Goal: Information Seeking & Learning: Check status

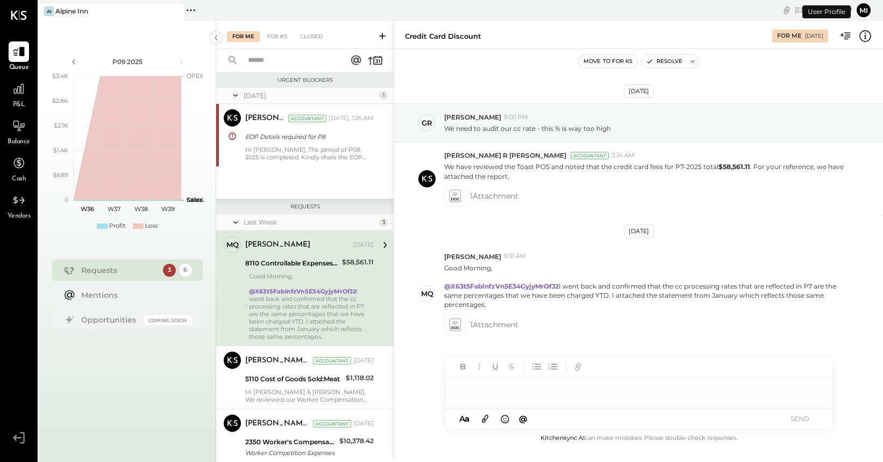
scroll to position [20, 0]
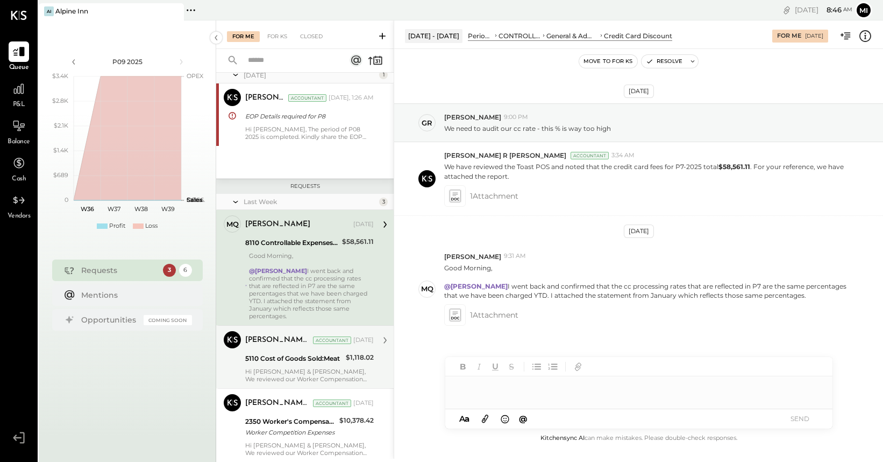
click at [303, 367] on div "Hi [PERSON_NAME] & [PERSON_NAME], We reviewed our Worker Compensation policy an…" at bounding box center [309, 374] width 129 height 15
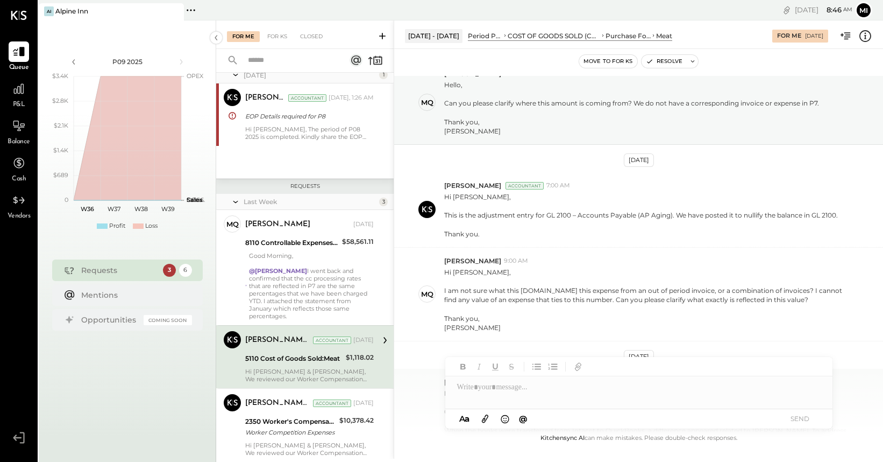
scroll to position [46, 0]
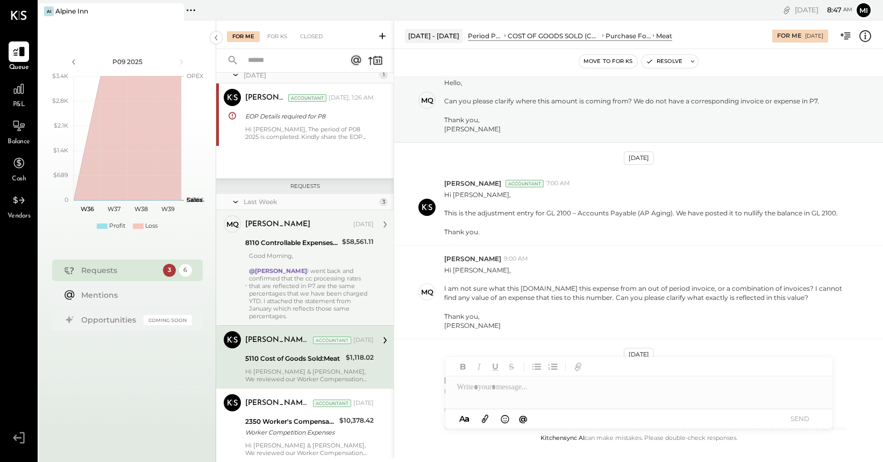
click at [316, 296] on div "@[PERSON_NAME] went back and confirmed that the cc processing rates that are re…" at bounding box center [311, 293] width 125 height 53
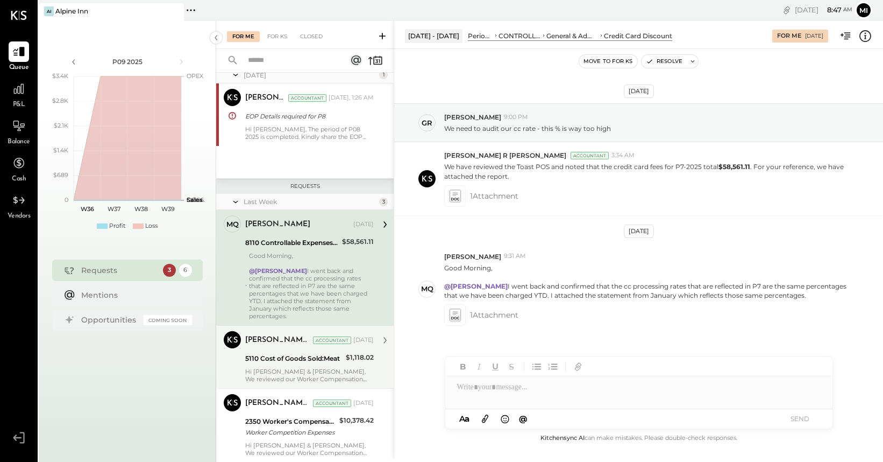
click at [317, 279] on div "@[PERSON_NAME] went back and confirmed that the cc processing rates that are re…" at bounding box center [311, 293] width 125 height 53
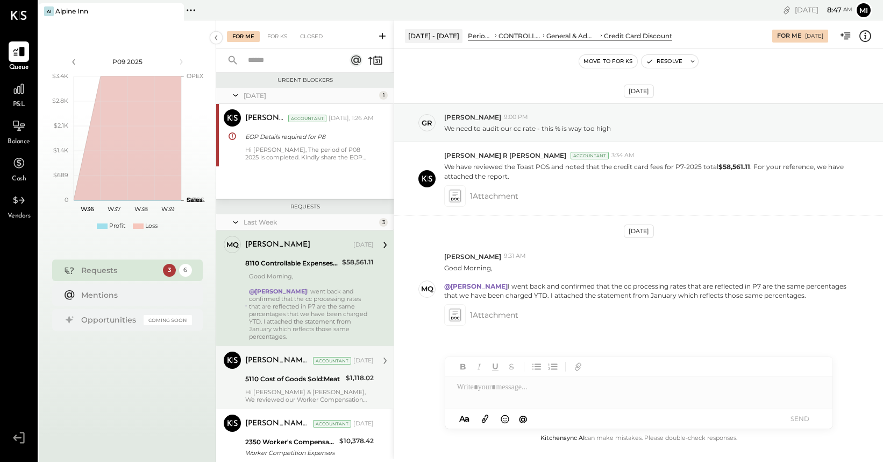
click at [235, 222] on icon at bounding box center [235, 222] width 11 height 27
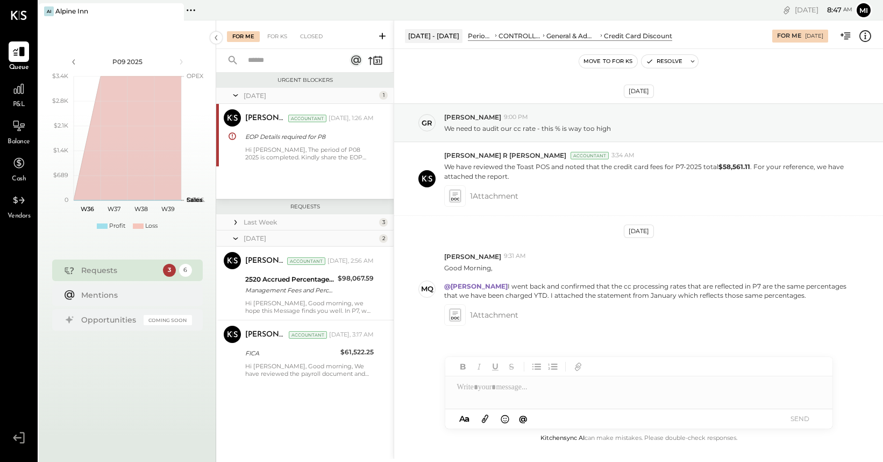
click at [236, 222] on icon at bounding box center [235, 222] width 11 height 11
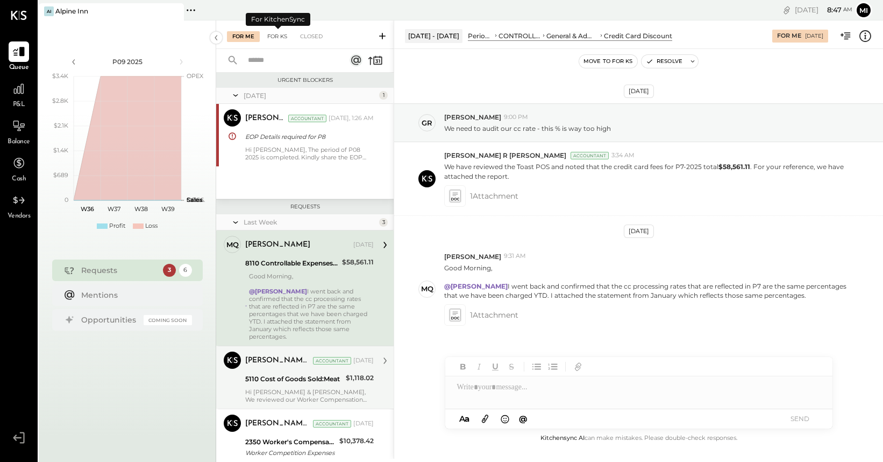
click at [276, 37] on div "For KS" at bounding box center [277, 36] width 31 height 11
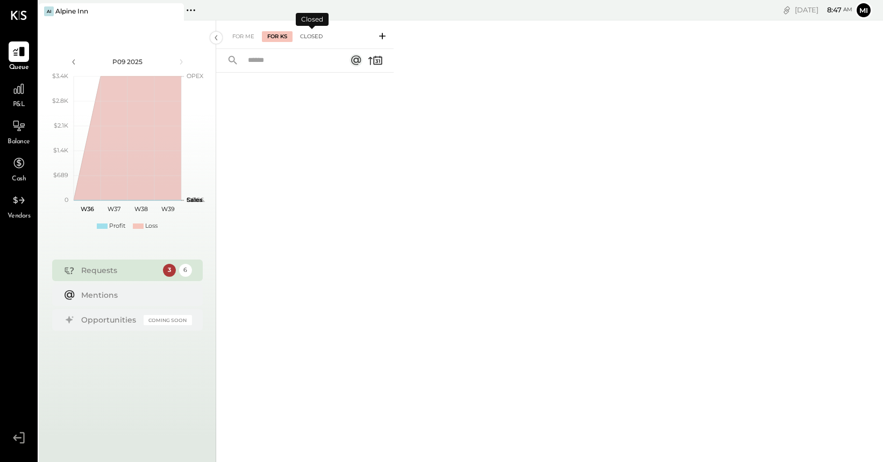
click at [313, 39] on div "Closed" at bounding box center [311, 36] width 33 height 11
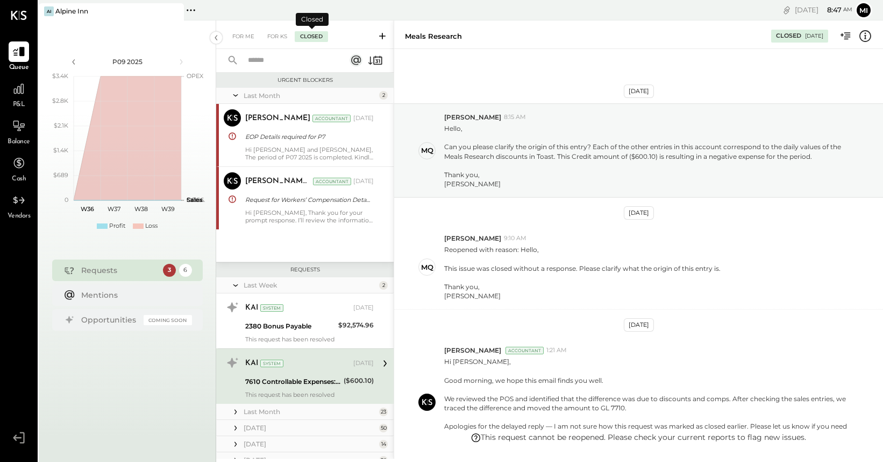
scroll to position [154, 0]
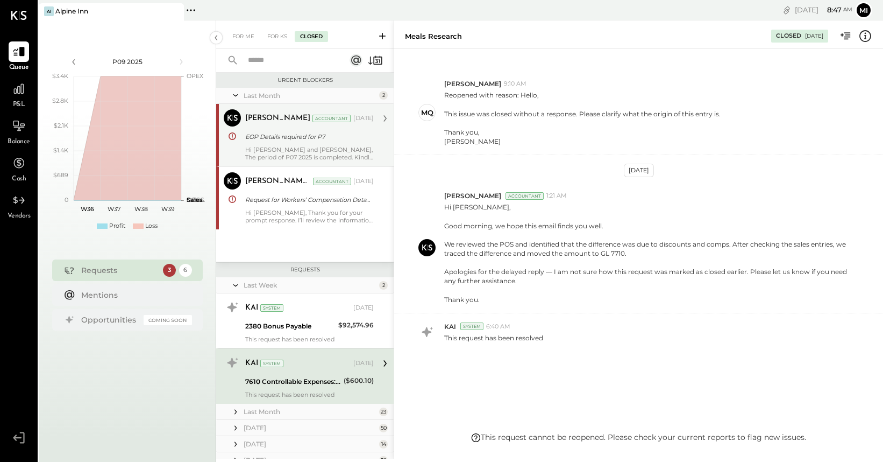
click at [303, 147] on div "Hi [PERSON_NAME] and [PERSON_NAME], The period of P07 2025 is completed. Kindly…" at bounding box center [309, 153] width 129 height 15
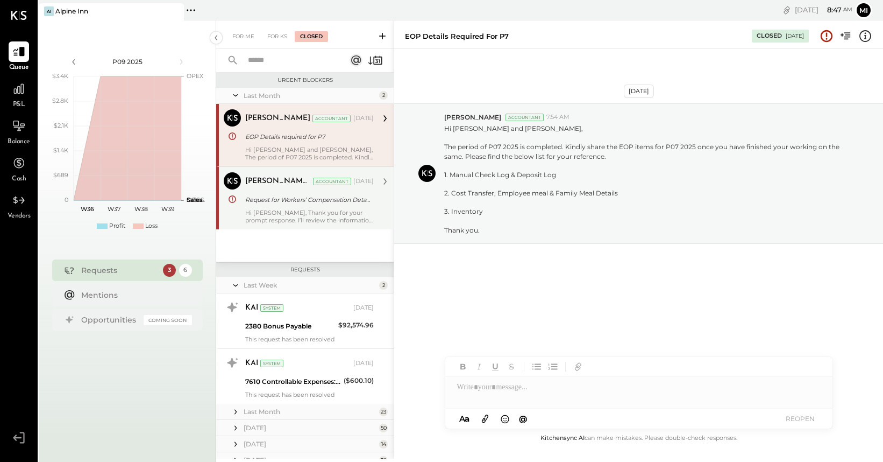
click at [293, 219] on div "Hi [PERSON_NAME], Thank you for your prompt response. I’ll review the informati…" at bounding box center [309, 216] width 129 height 15
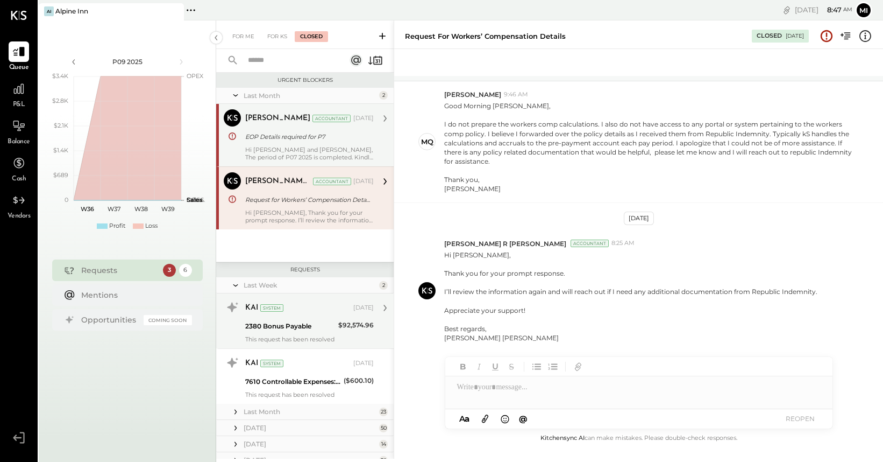
click at [289, 332] on div "KAI System [DATE] 2380 Bonus Payable $92,574.96 This request has been resolved" at bounding box center [309, 321] width 129 height 44
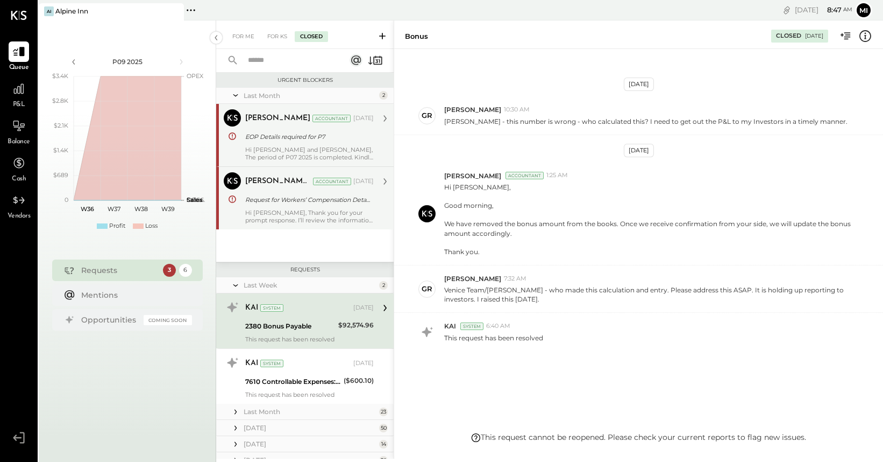
scroll to position [194, 0]
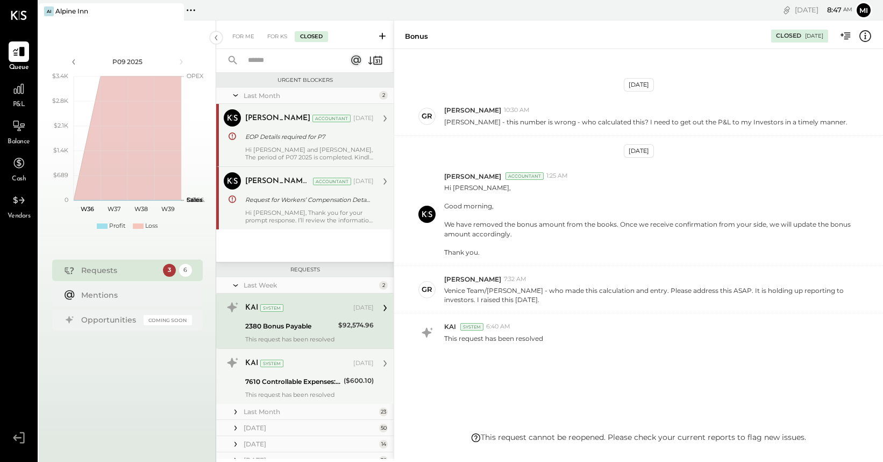
click at [285, 382] on div "7610 Controllable Expenses:Meals Research" at bounding box center [292, 381] width 95 height 11
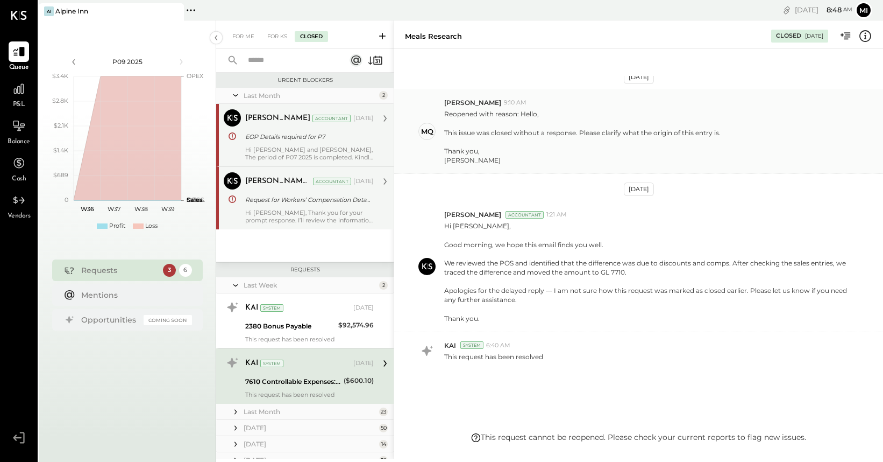
scroll to position [154, 0]
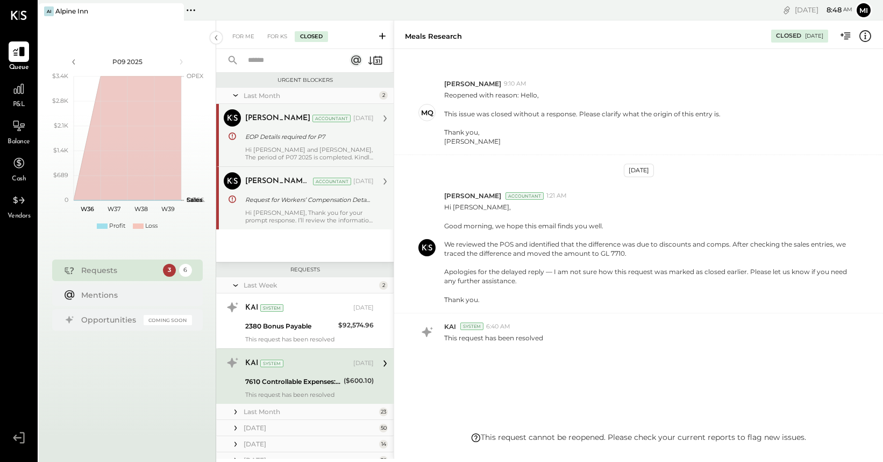
click at [235, 413] on icon at bounding box center [235, 411] width 11 height 11
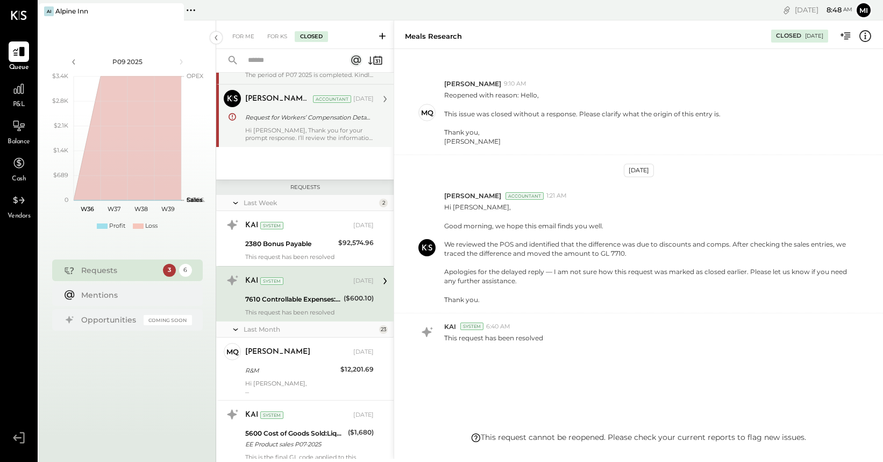
scroll to position [144, 0]
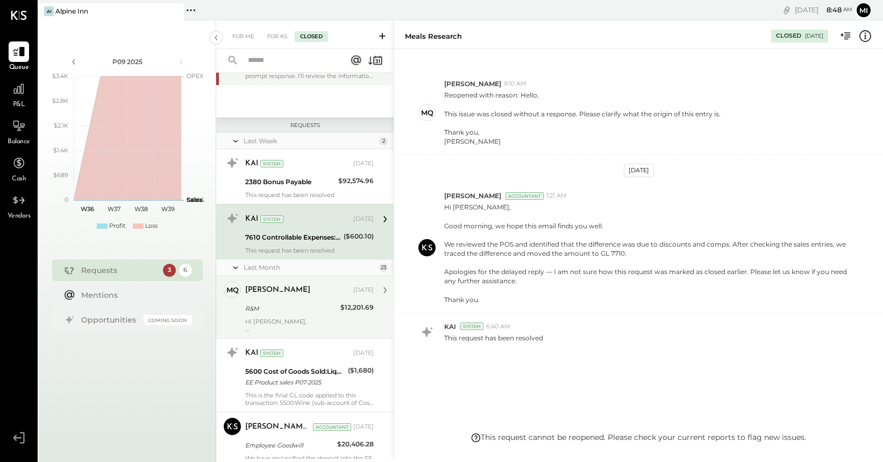
click at [288, 320] on div "Hi [PERSON_NAME], The previous entries for R&M Construction are correct as they…" at bounding box center [309, 324] width 129 height 15
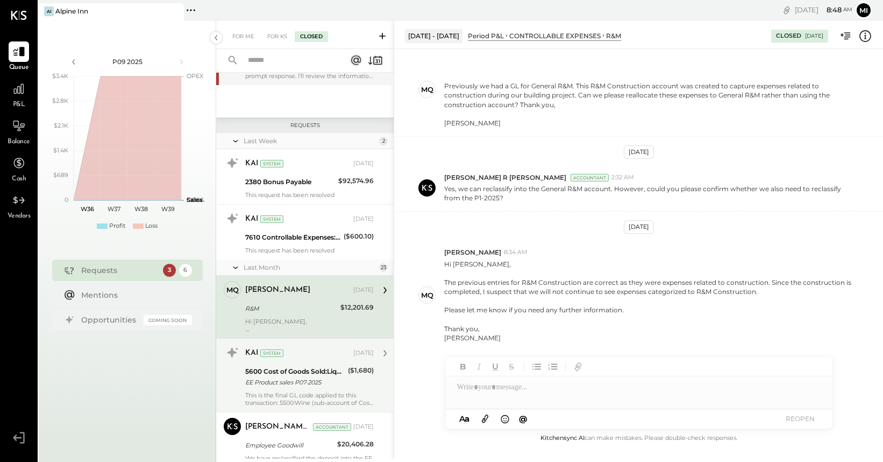
click at [286, 384] on div "EE Product sales P07-2025" at bounding box center [295, 382] width 100 height 11
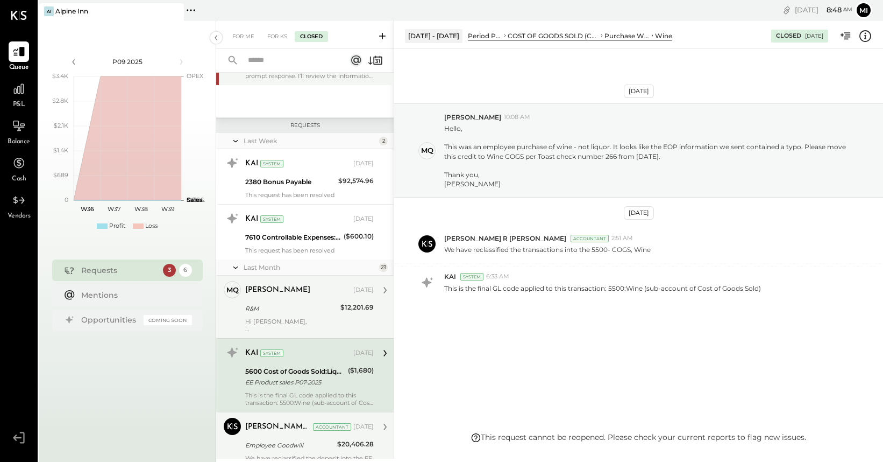
click at [285, 441] on div "Employee Goodwill" at bounding box center [289, 445] width 89 height 11
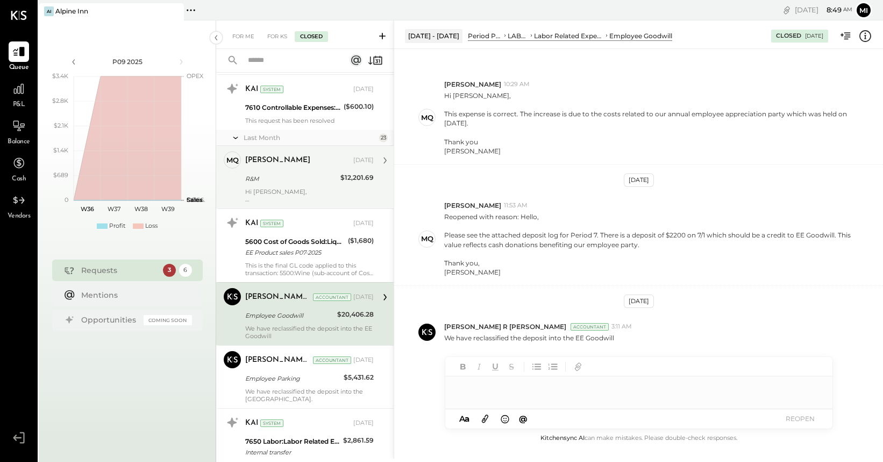
scroll to position [274, 0]
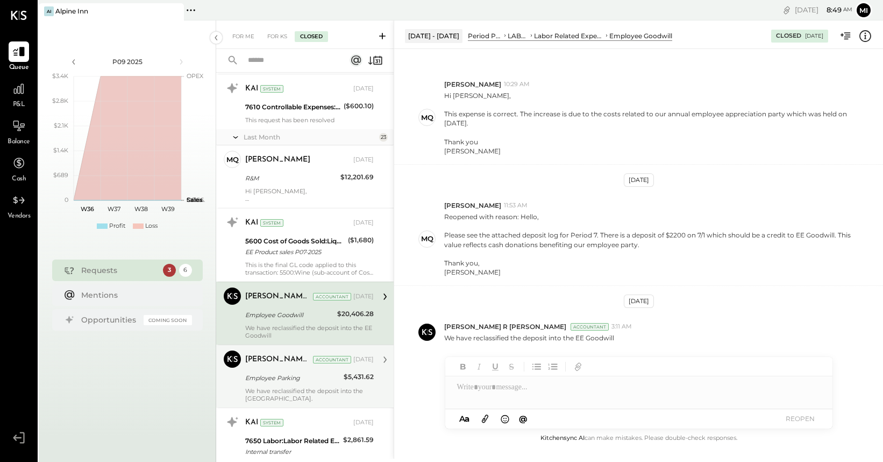
click at [311, 385] on div "[PERSON_NAME] R [PERSON_NAME] Accountant [DATE] Employee Parking $5,431.62 We h…" at bounding box center [309, 376] width 129 height 52
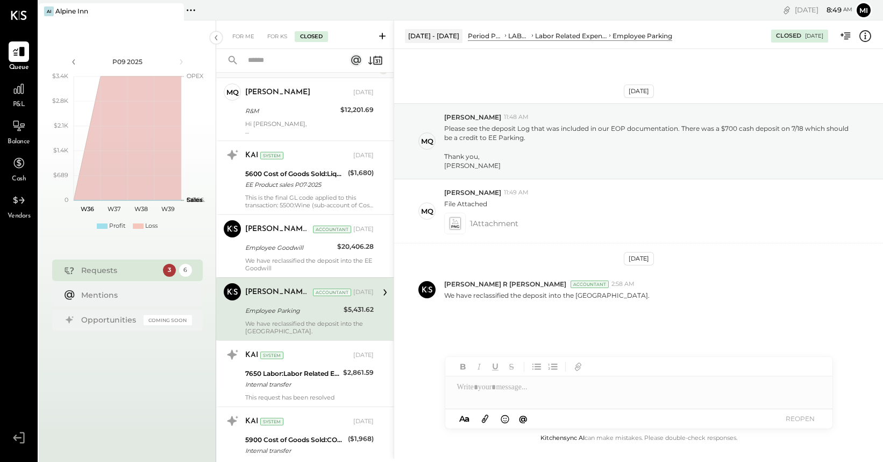
scroll to position [344, 0]
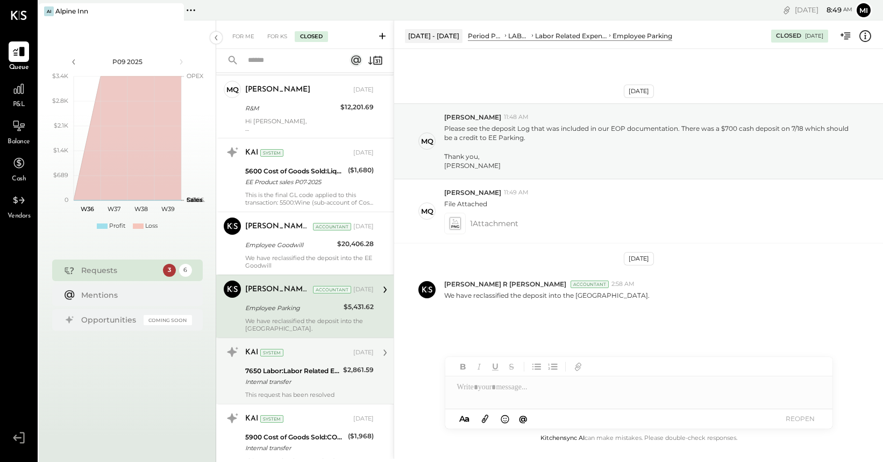
click at [316, 386] on div "Internal transfer" at bounding box center [292, 381] width 95 height 11
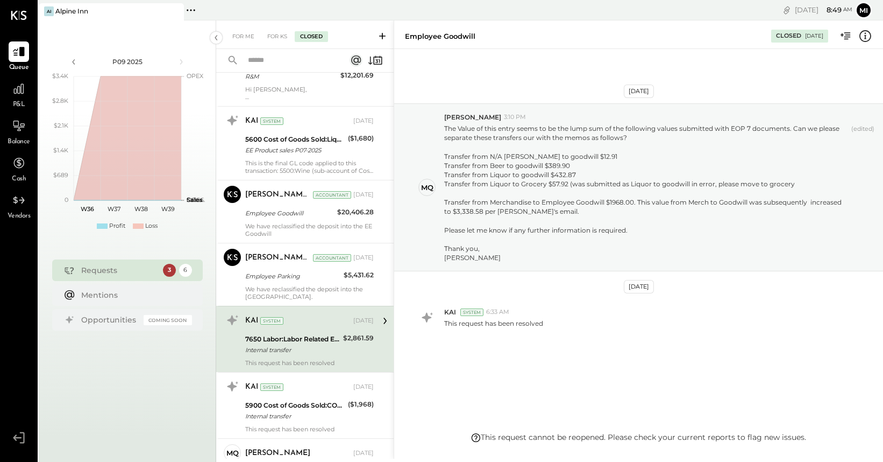
scroll to position [378, 0]
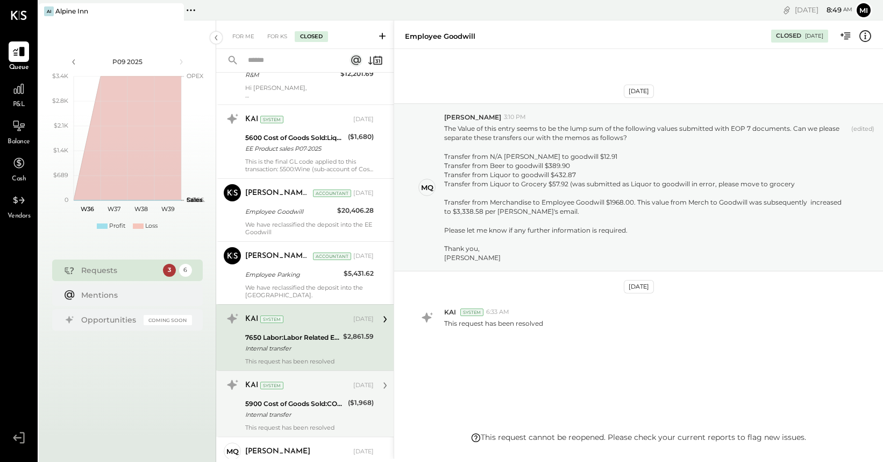
click at [316, 410] on div "Internal transfer" at bounding box center [295, 414] width 100 height 11
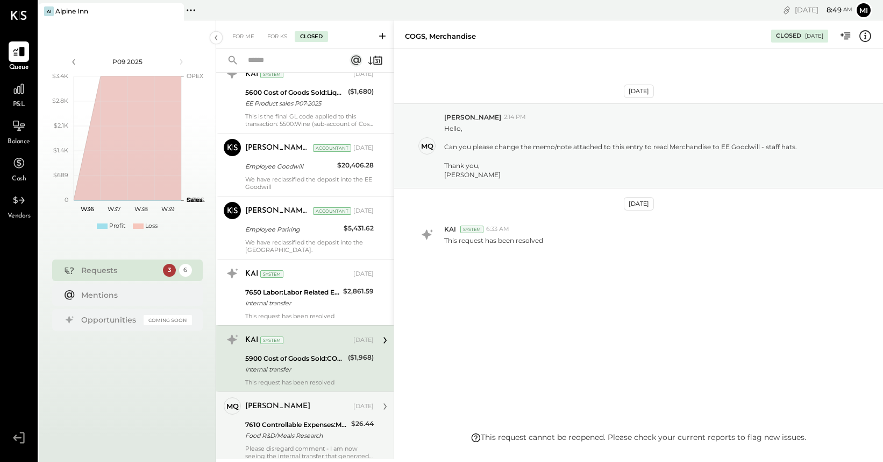
scroll to position [422, 0]
click at [314, 421] on div "7610 Controllable Expenses:Meals Research" at bounding box center [296, 425] width 103 height 11
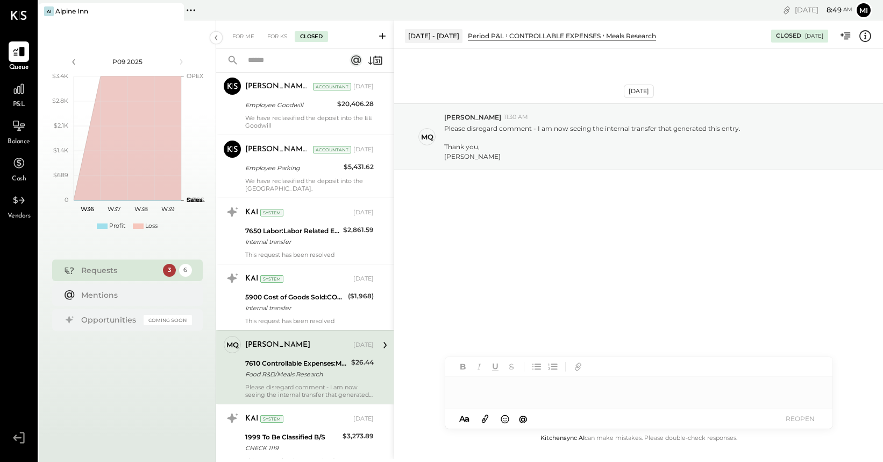
scroll to position [528, 0]
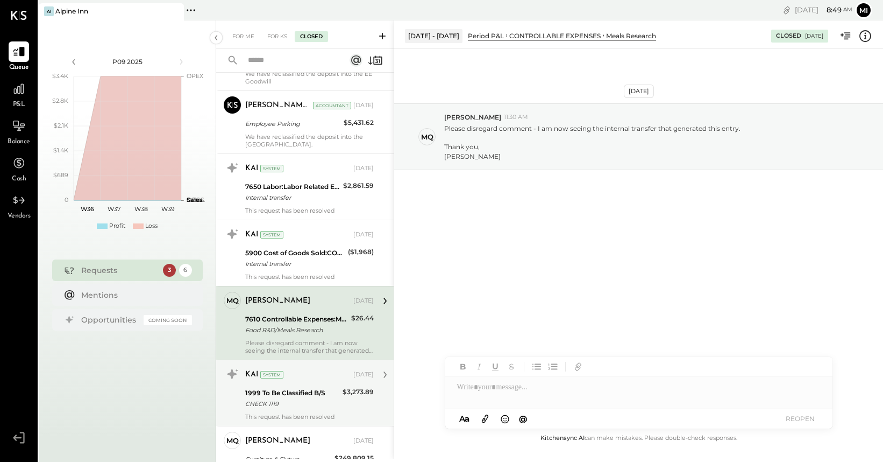
click at [309, 401] on div "CHECK 1119" at bounding box center [292, 403] width 94 height 11
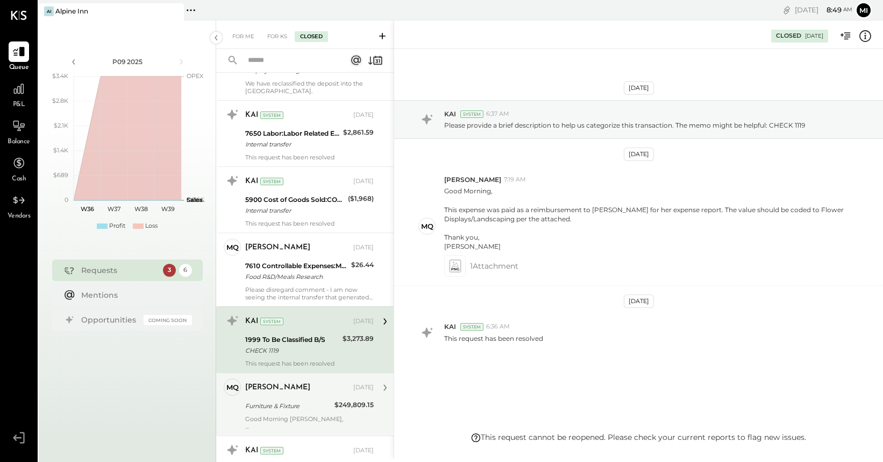
scroll to position [583, 0]
click at [308, 407] on div "Furniture & Fixture" at bounding box center [288, 404] width 86 height 11
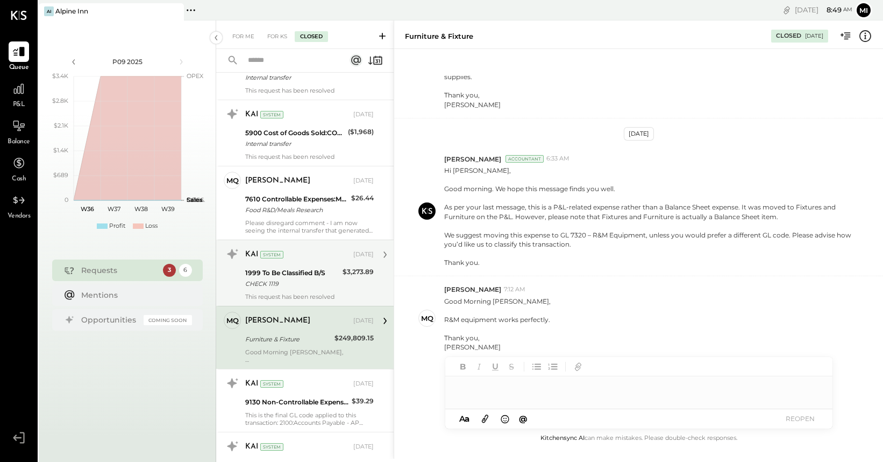
scroll to position [699, 0]
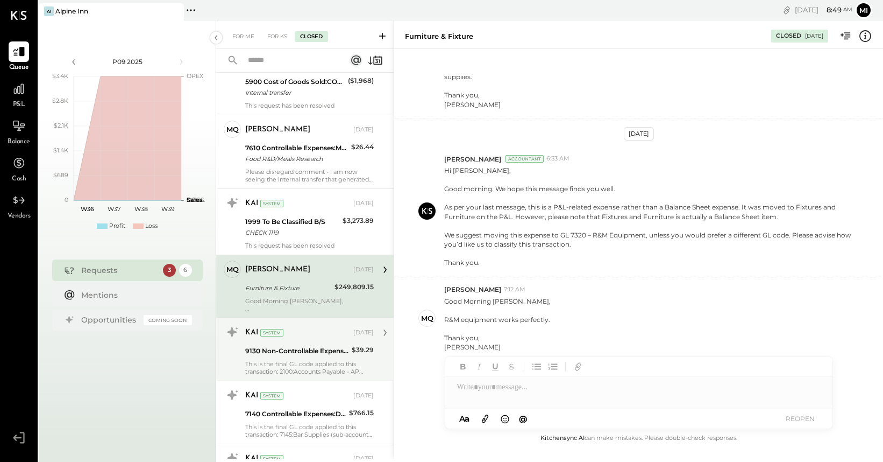
click at [323, 363] on div "This is the final GL code applied to this transaction: 2100:Accounts Payable - …" at bounding box center [309, 367] width 129 height 15
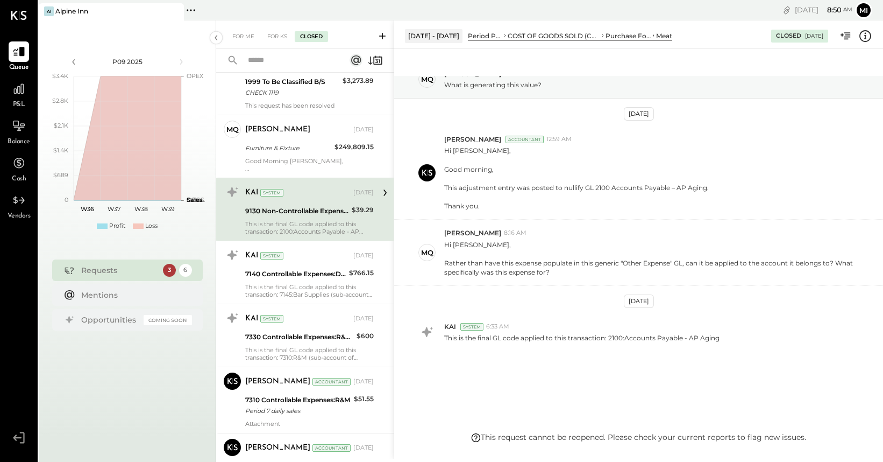
scroll to position [841, 0]
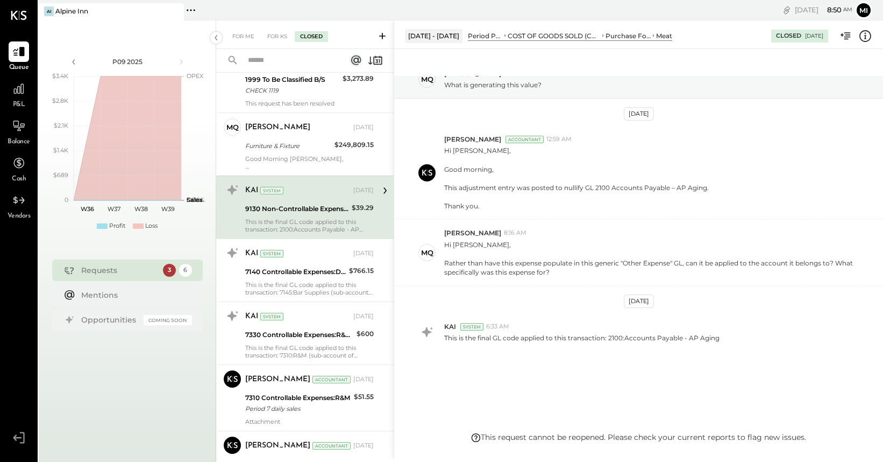
click at [151, 270] on div "Requests" at bounding box center [119, 270] width 76 height 11
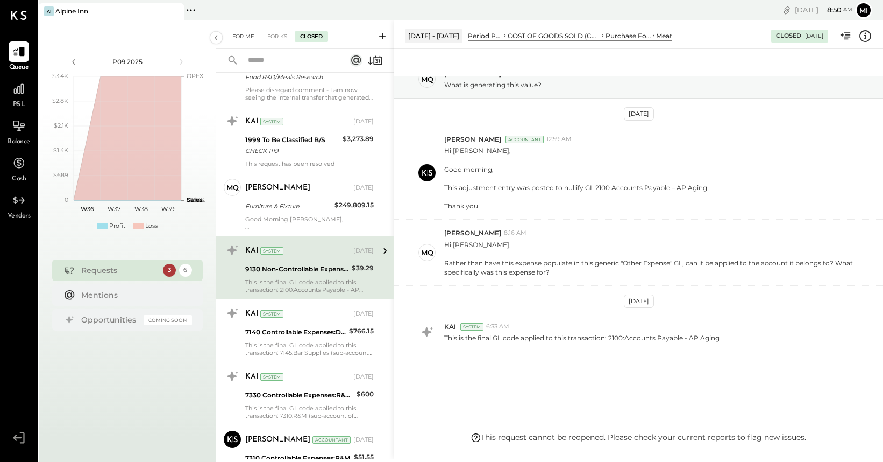
click at [239, 33] on div "For Me" at bounding box center [243, 36] width 33 height 11
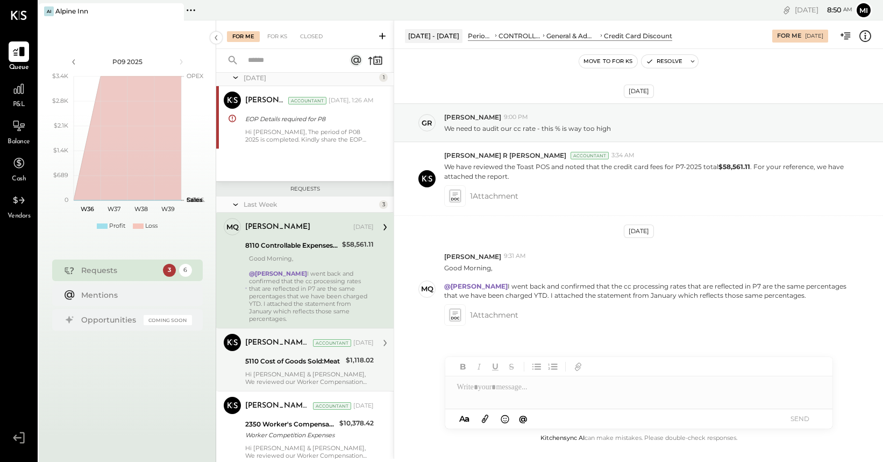
click at [302, 359] on div "5110 Cost of Goods Sold:Meat" at bounding box center [293, 361] width 97 height 13
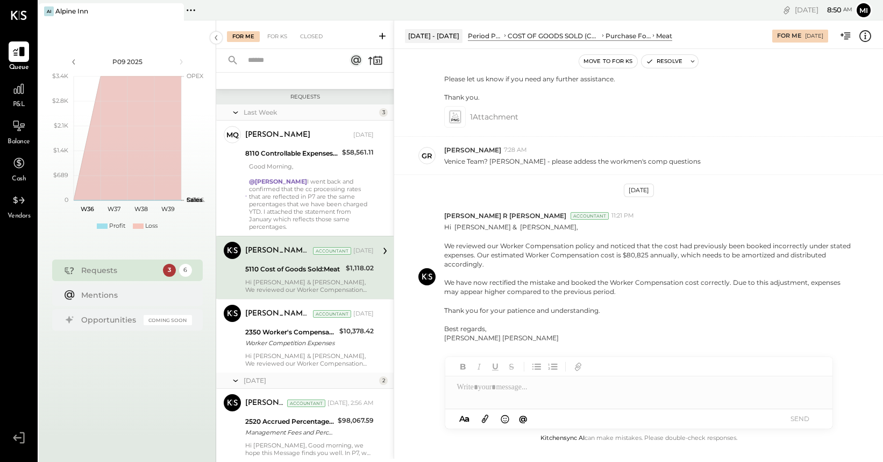
scroll to position [114, 0]
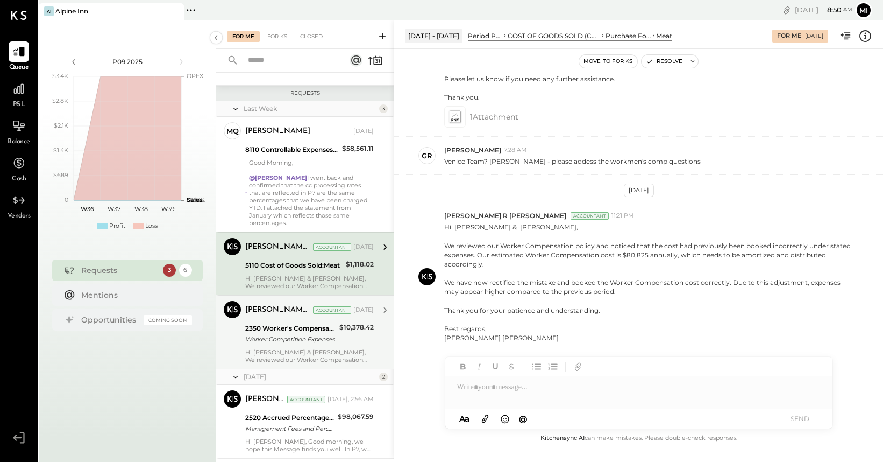
click at [345, 335] on div "$10,378.42" at bounding box center [356, 334] width 34 height 24
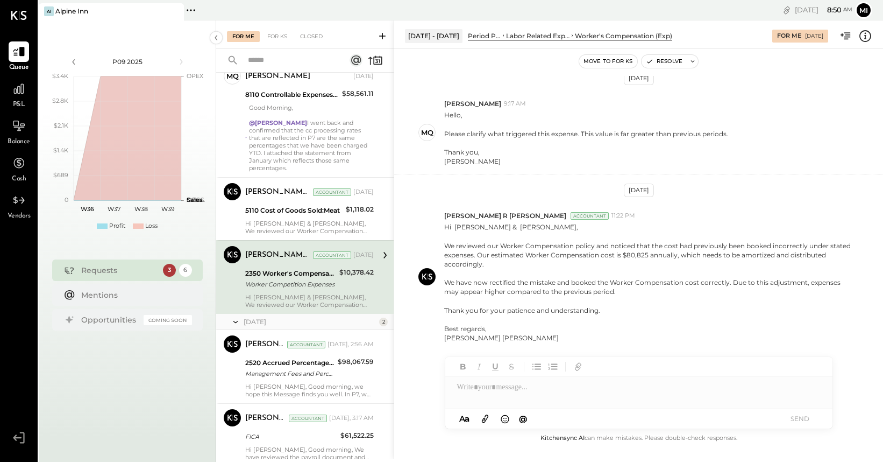
scroll to position [172, 0]
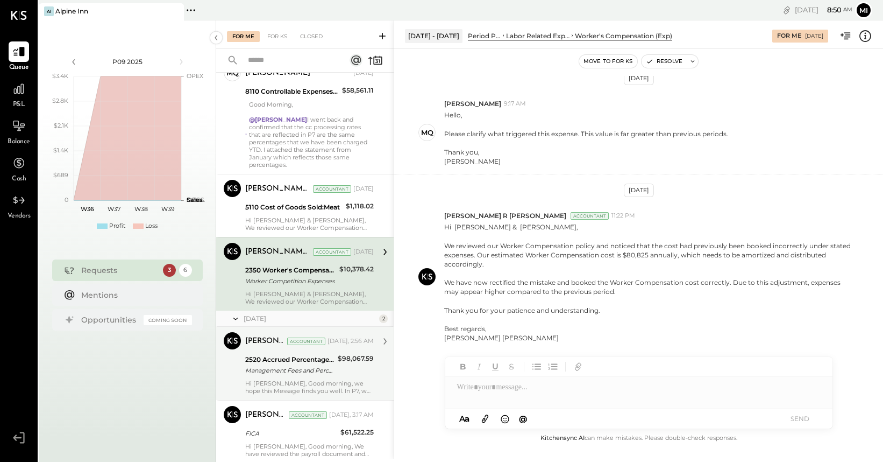
click at [342, 357] on div "$98,067.59" at bounding box center [356, 365] width 36 height 24
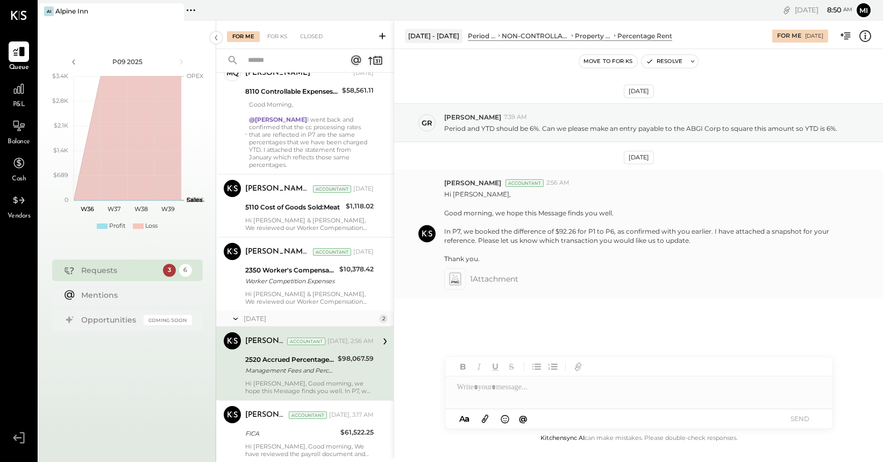
click at [451, 285] on icon at bounding box center [455, 278] width 13 height 15
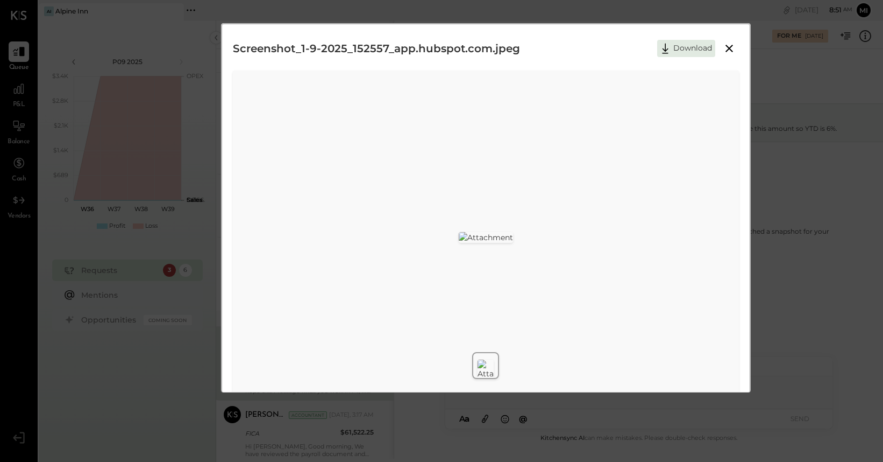
click at [727, 49] on icon at bounding box center [730, 49] width 8 height 8
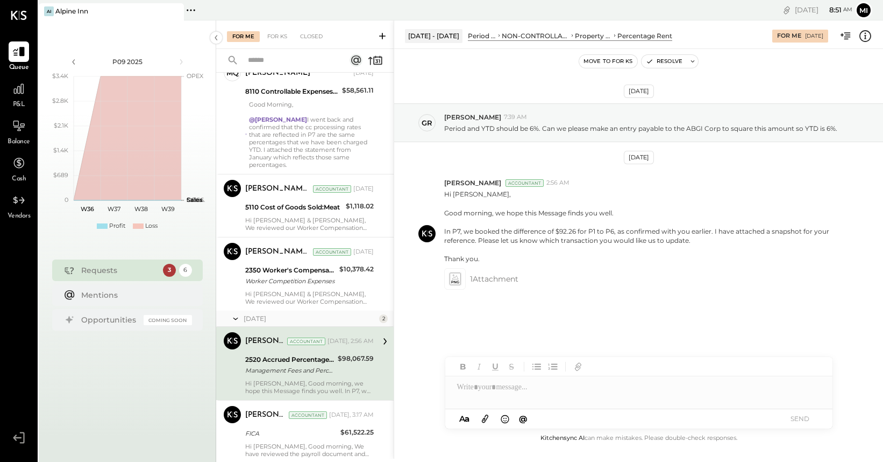
scroll to position [197, 0]
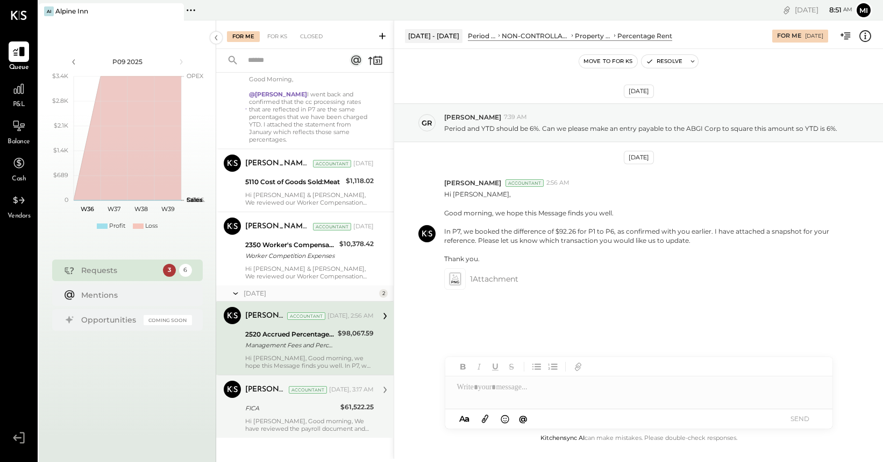
click at [329, 417] on div "Hi [PERSON_NAME], Good morning, We have reviewed the payroll document and attac…" at bounding box center [309, 424] width 129 height 15
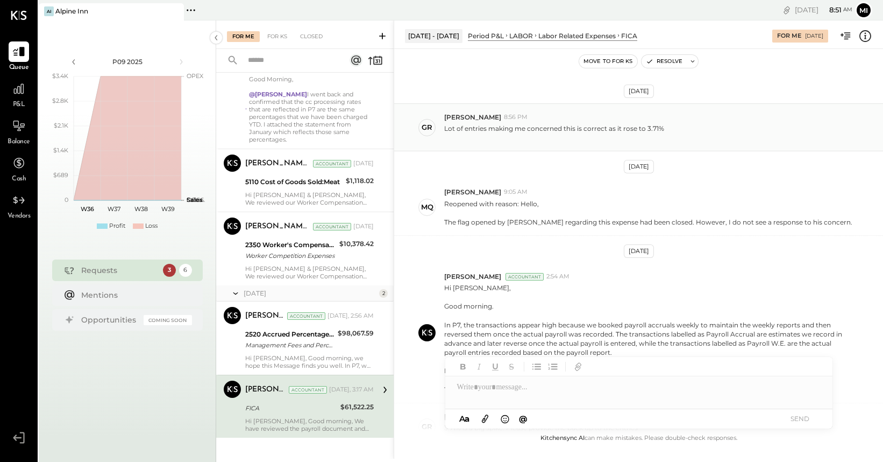
click at [551, 129] on p "Lot of entries making me concerned this is correct as it rose to 3.71%" at bounding box center [554, 133] width 220 height 18
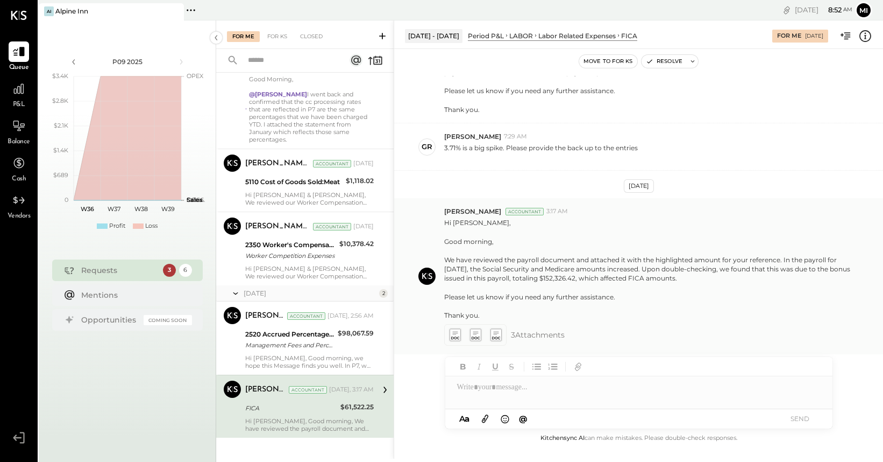
scroll to position [283, 0]
click at [455, 332] on icon at bounding box center [454, 331] width 11 height 12
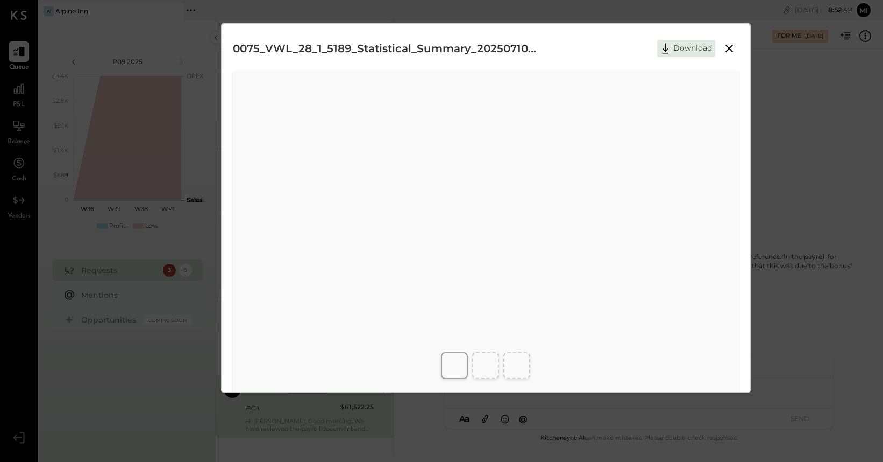
click at [728, 51] on icon at bounding box center [729, 48] width 13 height 13
